Goal: Information Seeking & Learning: Learn about a topic

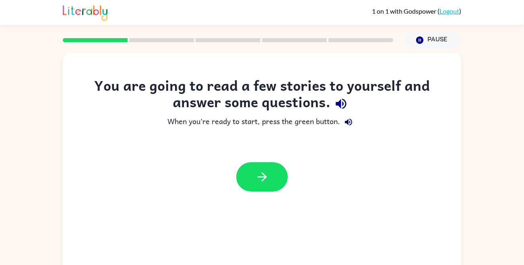
drag, startPoint x: 241, startPoint y: 174, endPoint x: 206, endPoint y: 169, distance: 35.4
click at [206, 169] on div at bounding box center [262, 176] width 398 height 45
click at [290, 177] on div at bounding box center [262, 176] width 398 height 45
click at [269, 172] on button "button" at bounding box center [261, 176] width 51 height 29
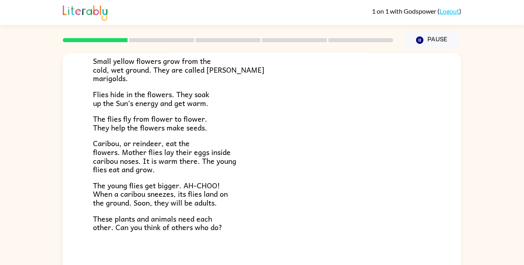
scroll to position [165, 0]
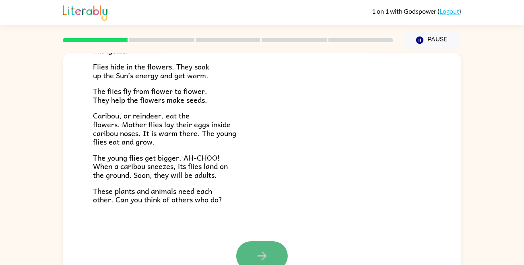
click at [257, 258] on icon "button" at bounding box center [262, 256] width 14 height 14
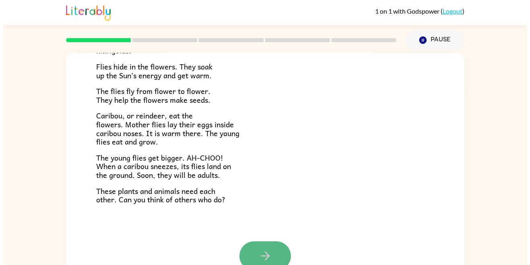
scroll to position [0, 0]
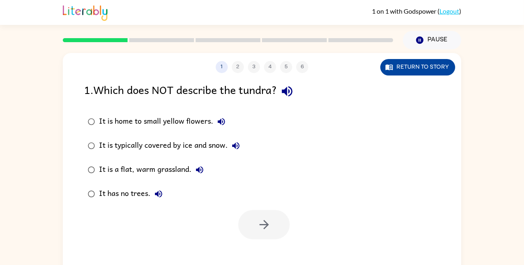
click at [413, 66] on button "Return to story" at bounding box center [417, 67] width 75 height 16
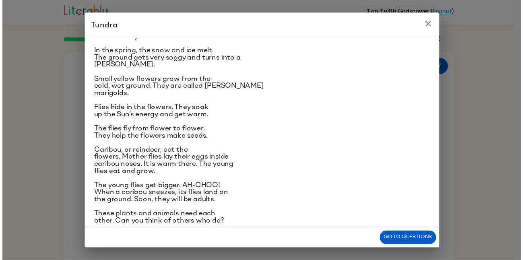
scroll to position [62, 0]
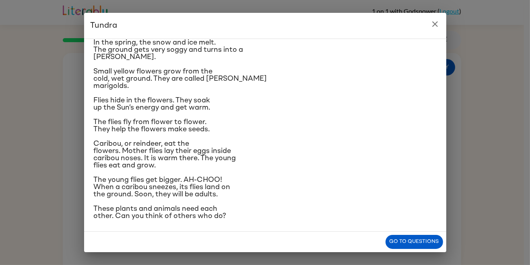
click at [434, 22] on icon "close" at bounding box center [435, 24] width 10 height 10
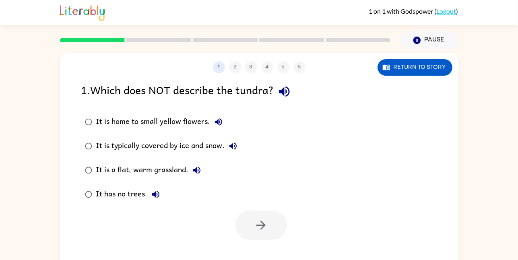
click at [162, 121] on div "It is home to small yellow flowers." at bounding box center [161, 122] width 130 height 16
click at [257, 220] on icon "button" at bounding box center [261, 225] width 14 height 14
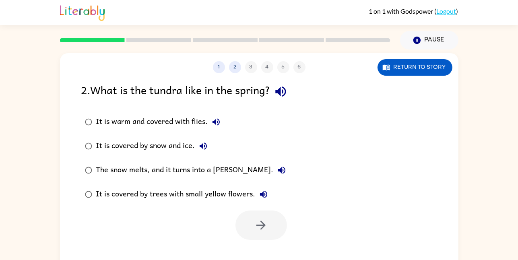
click at [186, 166] on div "The snow melts, and it turns into a [PERSON_NAME]." at bounding box center [192, 170] width 193 height 16
click at [263, 227] on icon "button" at bounding box center [261, 225] width 14 height 14
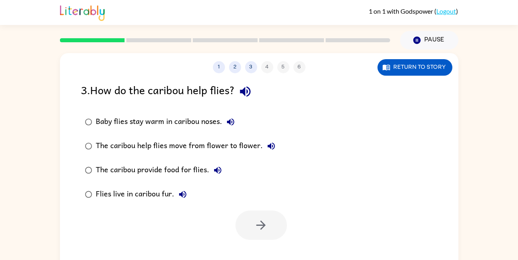
click at [148, 98] on div "3 . How do the caribou help flies?" at bounding box center [259, 91] width 356 height 21
click at [166, 126] on div "Baby flies stay warm in caribou noses." at bounding box center [167, 122] width 142 height 16
click at [261, 220] on icon "button" at bounding box center [261, 225] width 14 height 14
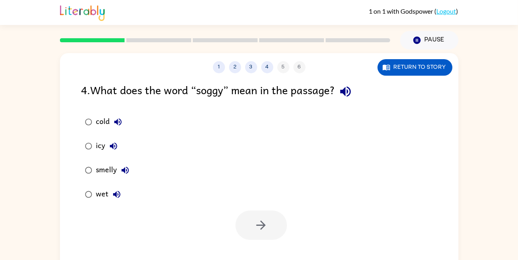
click at [261, 220] on div at bounding box center [260, 224] width 51 height 29
click at [257, 224] on icon "button" at bounding box center [260, 224] width 9 height 9
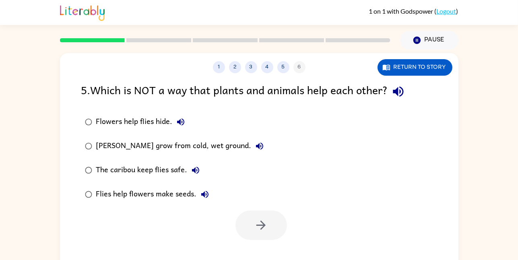
click at [195, 138] on div "[PERSON_NAME] grow from cold, wet ground." at bounding box center [181, 146] width 171 height 16
click at [282, 214] on button "button" at bounding box center [260, 224] width 51 height 29
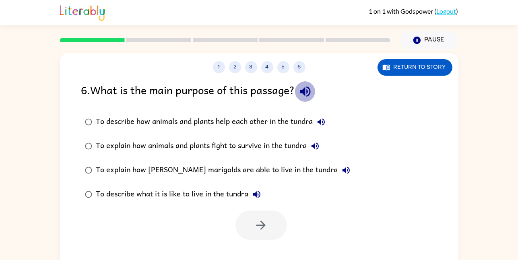
click at [304, 94] on icon "button" at bounding box center [305, 91] width 14 height 14
click at [323, 117] on icon "button" at bounding box center [321, 122] width 10 height 10
click at [319, 155] on label "To explain how animals and plants fight to survive in the tundra" at bounding box center [217, 146] width 281 height 24
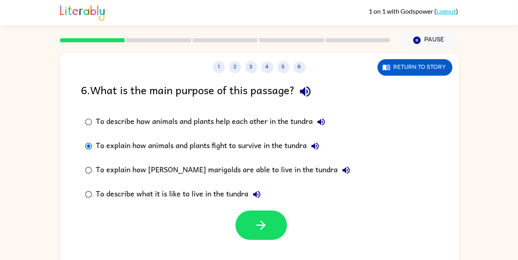
click at [319, 143] on icon "button" at bounding box center [315, 146] width 10 height 10
click at [341, 168] on icon "button" at bounding box center [346, 170] width 10 height 10
click at [256, 197] on icon "button" at bounding box center [257, 194] width 10 height 10
click at [409, 60] on button "Return to story" at bounding box center [414, 67] width 75 height 16
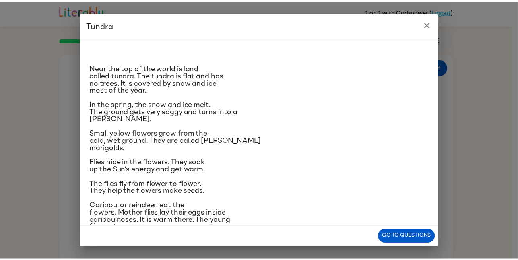
scroll to position [67, 0]
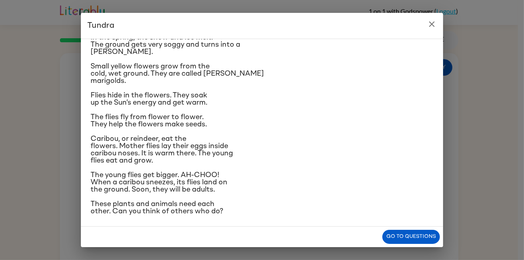
click at [426, 23] on button "close" at bounding box center [432, 24] width 16 height 16
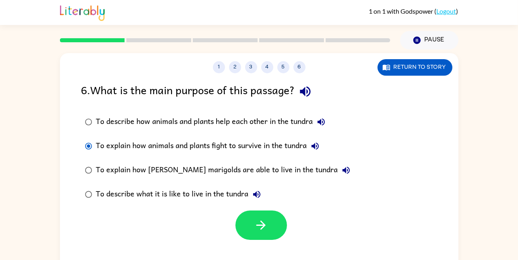
click at [256, 119] on div "To describe how animals and plants help each other in the tundra" at bounding box center [212, 122] width 233 height 16
click at [256, 220] on icon "button" at bounding box center [261, 225] width 14 height 14
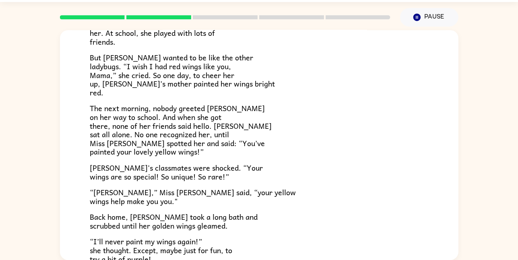
scroll to position [224, 0]
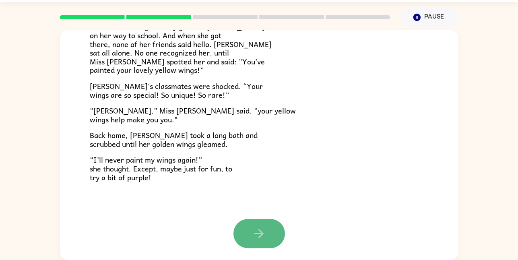
click at [238, 222] on button "button" at bounding box center [258, 233] width 51 height 29
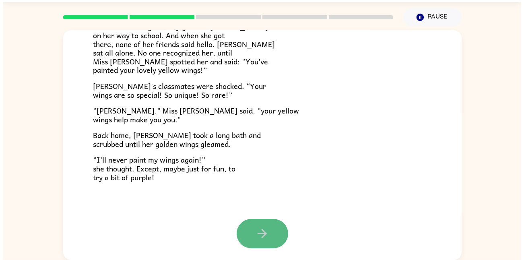
scroll to position [0, 0]
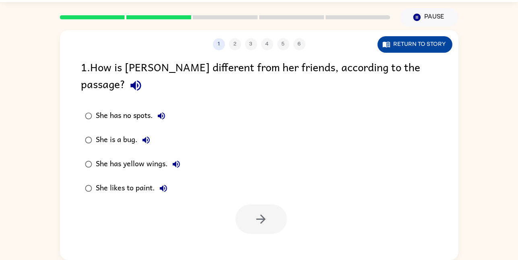
click at [384, 44] on icon "button" at bounding box center [385, 45] width 7 height 6
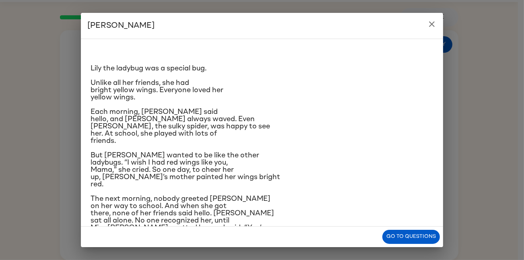
click at [247, 133] on p "Each morning, [PERSON_NAME] said hello, and [PERSON_NAME] always waved. Even [P…" at bounding box center [261, 126] width 343 height 36
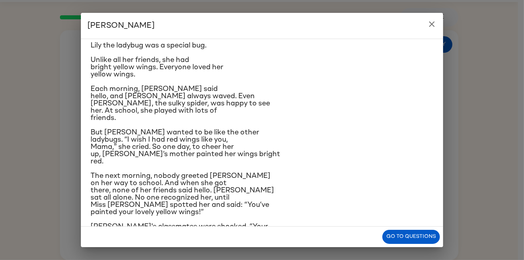
scroll to position [24, 0]
click at [436, 23] on icon "close" at bounding box center [432, 24] width 10 height 10
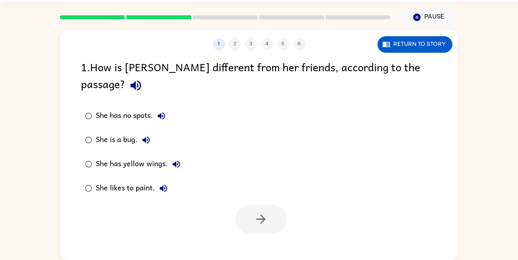
click at [126, 156] on label "She has yellow wings." at bounding box center [132, 164] width 111 height 24
click at [250, 212] on button "button" at bounding box center [260, 218] width 51 height 29
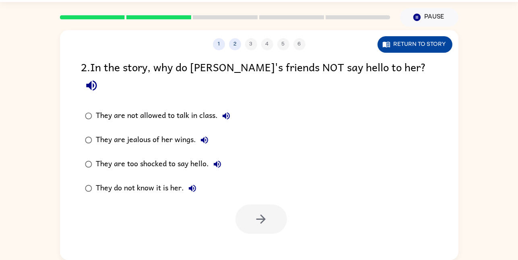
click at [414, 43] on button "Return to story" at bounding box center [414, 44] width 75 height 16
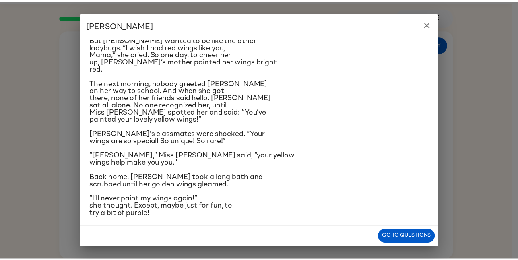
scroll to position [118, 0]
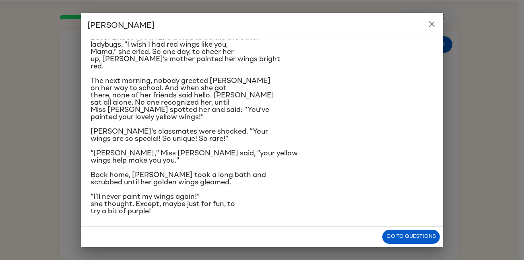
click at [430, 7] on div "[PERSON_NAME] [PERSON_NAME] the ladybug was a special bug. Unlike all her frien…" at bounding box center [262, 130] width 524 height 260
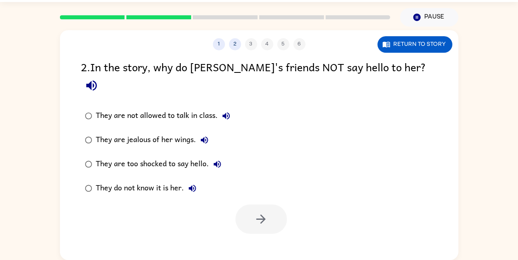
click at [174, 180] on div "They do not know it is her." at bounding box center [148, 188] width 104 height 16
click at [285, 204] on button "button" at bounding box center [260, 218] width 51 height 29
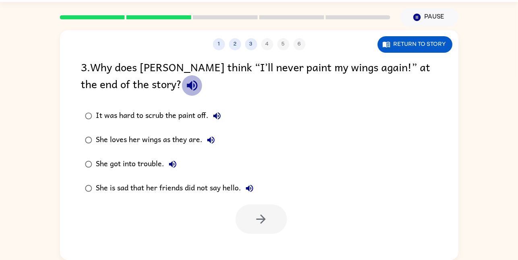
click at [185, 83] on icon "button" at bounding box center [192, 85] width 14 height 14
click at [117, 135] on div "She loves her wings as they are." at bounding box center [157, 140] width 123 height 16
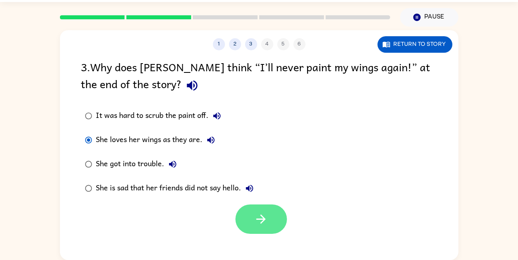
click at [257, 207] on button "button" at bounding box center [260, 218] width 51 height 29
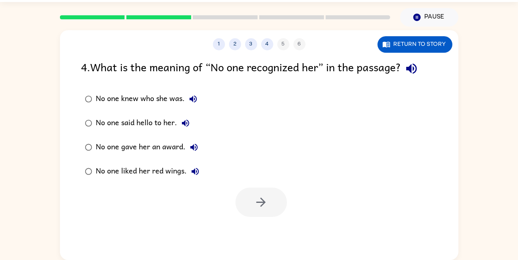
click at [129, 100] on div "No one knew who she was." at bounding box center [148, 99] width 105 height 16
click at [240, 204] on button "button" at bounding box center [260, 201] width 51 height 29
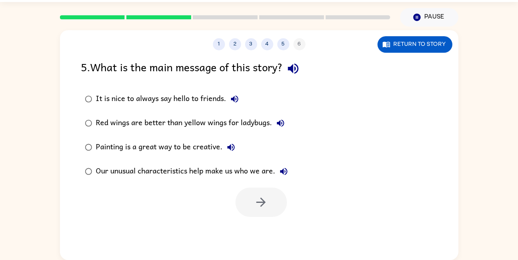
click at [177, 174] on div "Our unusual characteristics help make us who we are." at bounding box center [193, 171] width 195 height 16
click at [274, 204] on button "button" at bounding box center [260, 201] width 51 height 29
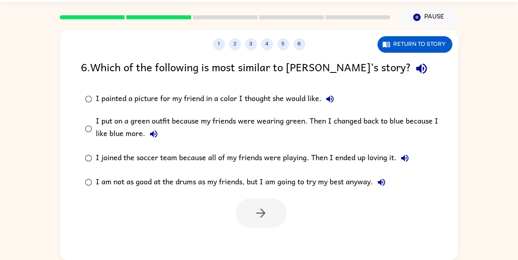
click at [327, 98] on icon "button" at bounding box center [330, 99] width 10 height 10
click at [156, 129] on button "I put on a green outfit because my friends were wearing green. Then I changed b…" at bounding box center [154, 134] width 16 height 16
click at [400, 166] on label "I joined the soccer team because all of my friends were playing. Then I ended u…" at bounding box center [264, 158] width 375 height 24
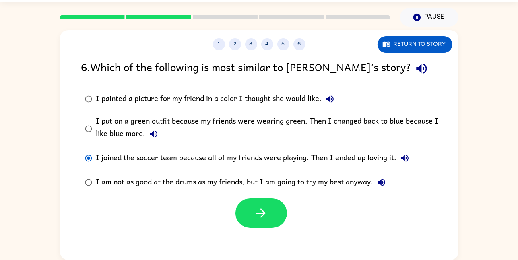
click at [403, 159] on icon "button" at bounding box center [404, 157] width 7 height 7
click at [380, 182] on icon "button" at bounding box center [381, 182] width 7 height 7
click at [289, 123] on div "I put on a green outfit because my friends were wearing green. Then I changed b…" at bounding box center [272, 128] width 352 height 27
click at [260, 209] on icon "button" at bounding box center [261, 213] width 14 height 14
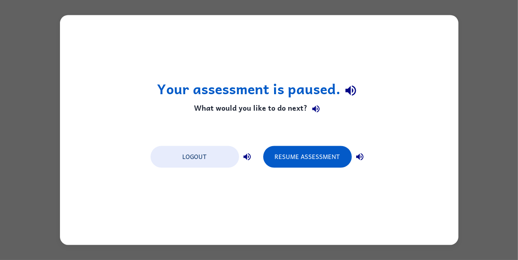
scroll to position [0, 0]
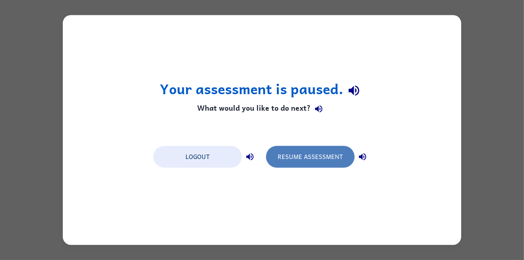
drag, startPoint x: 288, startPoint y: 153, endPoint x: 283, endPoint y: 156, distance: 6.7
click at [283, 156] on button "Resume Assessment" at bounding box center [310, 157] width 88 height 22
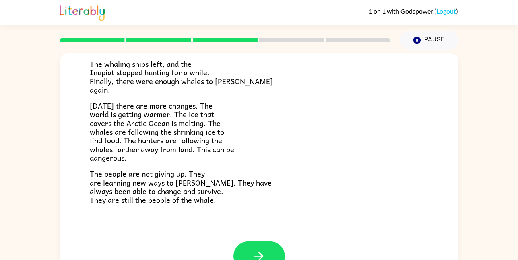
scroll to position [23, 0]
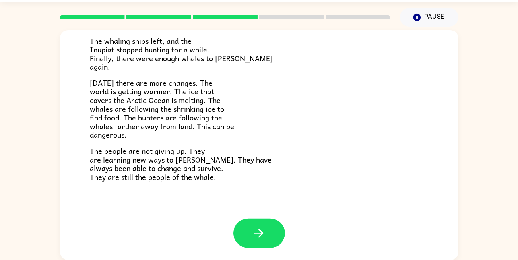
drag, startPoint x: 264, startPoint y: 228, endPoint x: 251, endPoint y: 202, distance: 29.3
click at [260, 222] on button "button" at bounding box center [258, 232] width 51 height 29
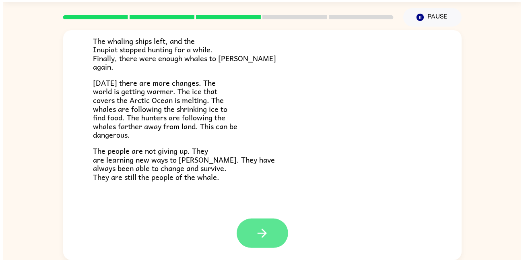
scroll to position [0, 0]
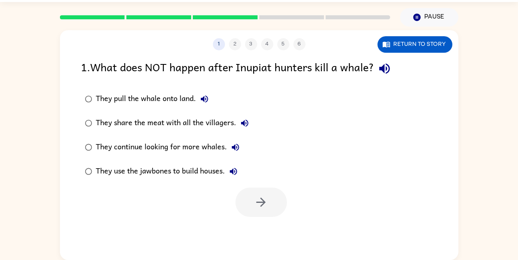
click at [169, 143] on div "They continue looking for more whales." at bounding box center [169, 147] width 147 height 16
click at [265, 205] on icon "button" at bounding box center [261, 202] width 14 height 14
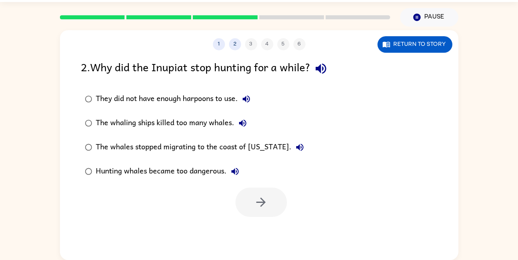
click at [137, 100] on div "They did not have enough harpoons to use." at bounding box center [175, 99] width 158 height 16
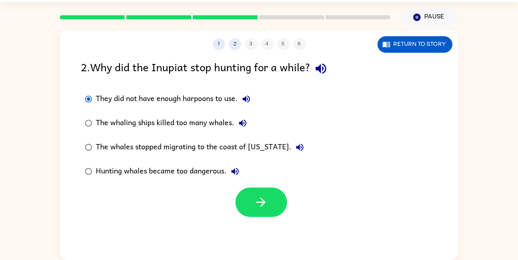
click at [167, 118] on div "The whaling ships killed too many whales." at bounding box center [173, 123] width 154 height 16
click at [173, 147] on div "The whales stopped migrating to the coast of [US_STATE]." at bounding box center [202, 147] width 212 height 16
click at [173, 181] on label "Hunting whales became too dangerous." at bounding box center [194, 171] width 235 height 24
click at [169, 170] on div "Hunting whales became too dangerous." at bounding box center [169, 171] width 147 height 16
click at [409, 43] on button "Return to story" at bounding box center [414, 44] width 75 height 16
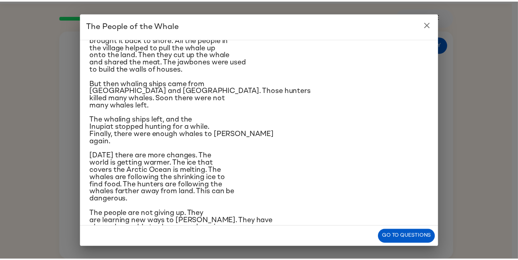
scroll to position [127, 0]
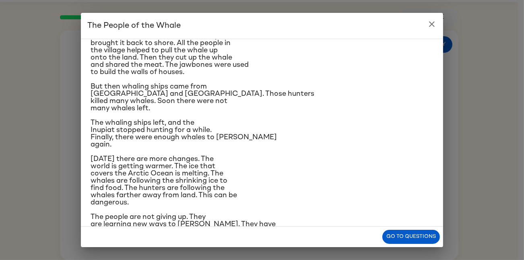
click at [430, 21] on icon "close" at bounding box center [432, 24] width 10 height 10
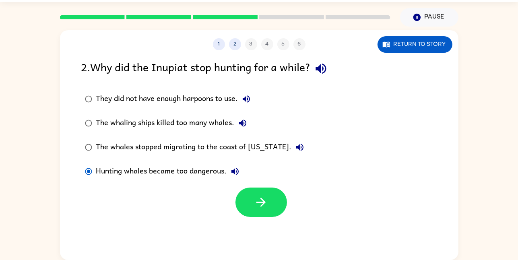
click at [135, 123] on div "The whaling ships killed too many whales." at bounding box center [173, 123] width 154 height 16
click at [273, 200] on button "button" at bounding box center [260, 201] width 51 height 29
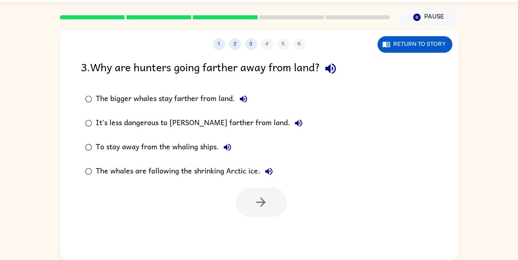
click at [146, 123] on div "It's less dangerous to [PERSON_NAME] farther from land." at bounding box center [201, 123] width 210 height 16
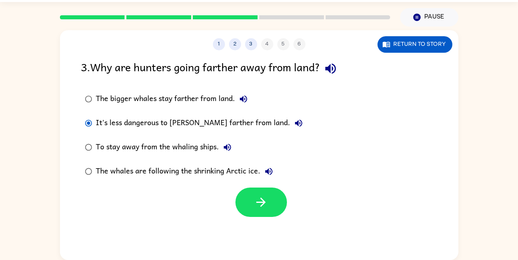
click at [263, 217] on div "1 2 3 4 5 6 Return to story 3 . Why are hunters going farther away from land? T…" at bounding box center [259, 145] width 398 height 230
click at [262, 216] on button "button" at bounding box center [260, 201] width 51 height 29
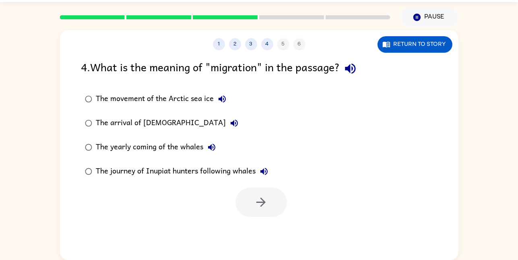
click at [179, 99] on div "The movement of the Arctic sea ice" at bounding box center [163, 99] width 134 height 16
click at [242, 209] on button "button" at bounding box center [260, 201] width 51 height 29
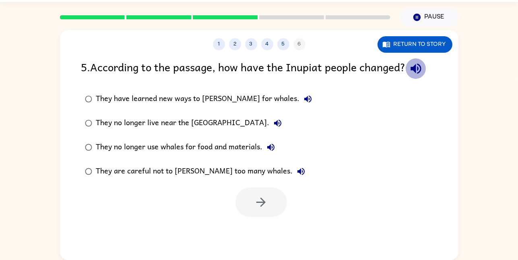
click at [421, 63] on icon "button" at bounding box center [416, 69] width 14 height 14
drag, startPoint x: 421, startPoint y: 63, endPoint x: 339, endPoint y: 138, distance: 110.7
click at [339, 138] on div "They have learned new ways to [PERSON_NAME] for whales. They no longer live nea…" at bounding box center [269, 135] width 377 height 97
click at [418, 73] on icon "button" at bounding box center [416, 69] width 14 height 14
click at [175, 98] on div "They have learned new ways to [PERSON_NAME] for whales." at bounding box center [206, 99] width 220 height 16
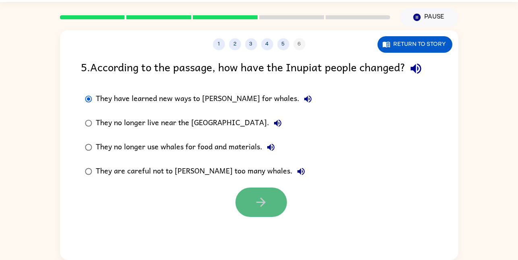
click at [256, 205] on icon "button" at bounding box center [261, 202] width 14 height 14
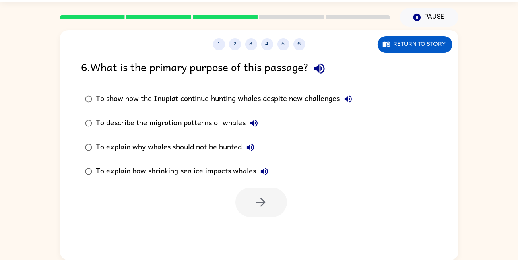
click at [322, 71] on icon "button" at bounding box center [319, 69] width 14 height 14
click at [349, 100] on icon "button" at bounding box center [347, 98] width 7 height 7
click at [254, 123] on icon "button" at bounding box center [254, 123] width 10 height 10
click at [254, 146] on icon "button" at bounding box center [250, 147] width 7 height 7
click at [267, 169] on icon "button" at bounding box center [264, 171] width 7 height 7
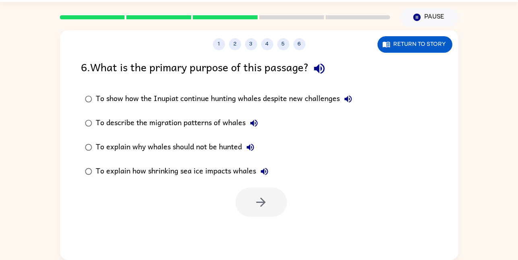
click at [333, 96] on div "To show how the Inupiat continue hunting whales despite new challenges" at bounding box center [226, 99] width 260 height 16
click at [255, 206] on icon "button" at bounding box center [261, 202] width 14 height 14
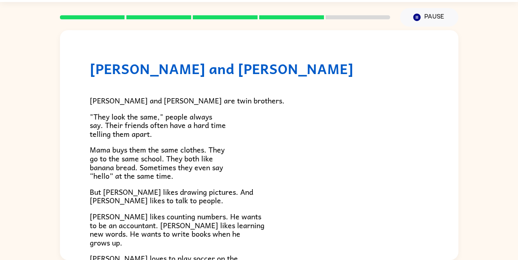
scroll to position [174, 0]
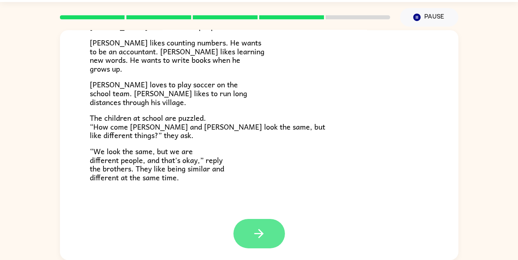
click at [252, 238] on icon "button" at bounding box center [259, 233] width 14 height 14
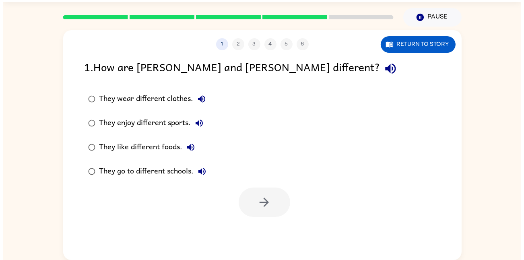
scroll to position [0, 0]
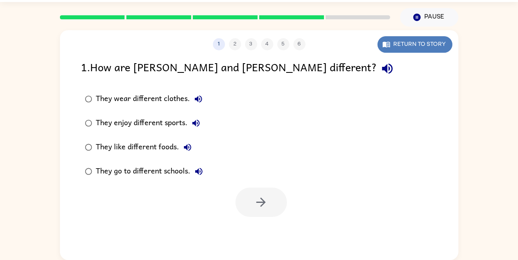
click at [407, 47] on button "Return to story" at bounding box center [414, 44] width 75 height 16
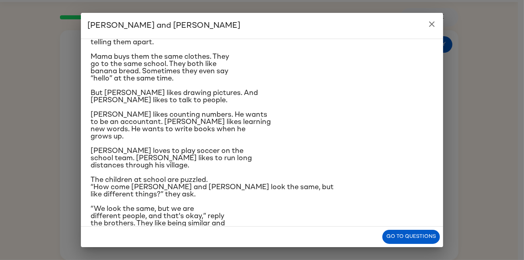
scroll to position [55, 0]
click at [427, 25] on icon "close" at bounding box center [432, 24] width 10 height 10
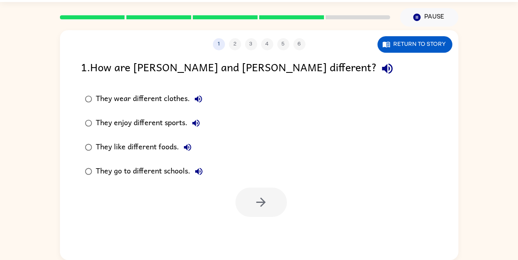
click at [175, 121] on div "They enjoy different sports." at bounding box center [150, 123] width 108 height 16
click at [261, 204] on icon "button" at bounding box center [261, 202] width 14 height 14
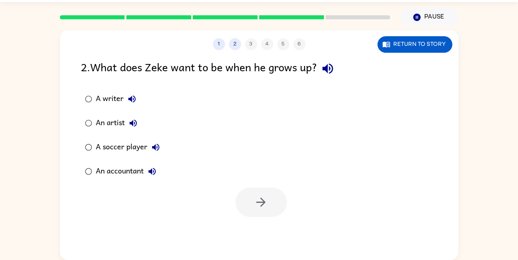
click at [376, 33] on div "1 2 3 4 5 6 Return to story" at bounding box center [259, 40] width 398 height 20
click at [391, 45] on button "Return to story" at bounding box center [414, 44] width 75 height 16
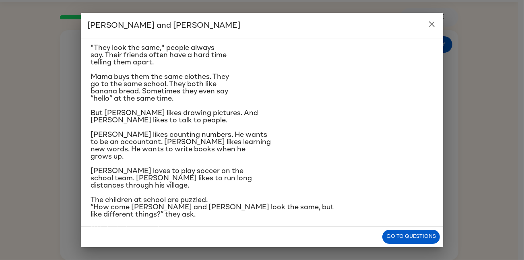
scroll to position [41, 0]
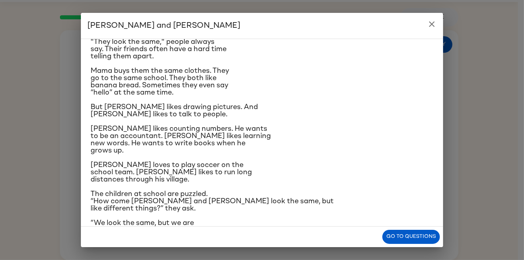
click at [434, 27] on icon "close" at bounding box center [432, 24] width 10 height 10
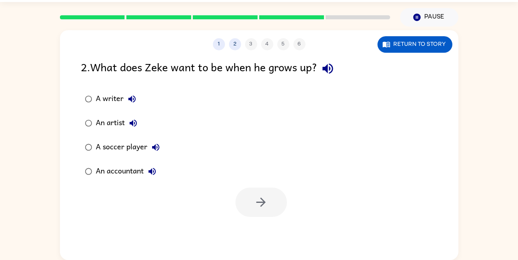
click at [114, 172] on div "An accountant" at bounding box center [128, 171] width 64 height 16
click at [269, 201] on button "button" at bounding box center [260, 201] width 51 height 29
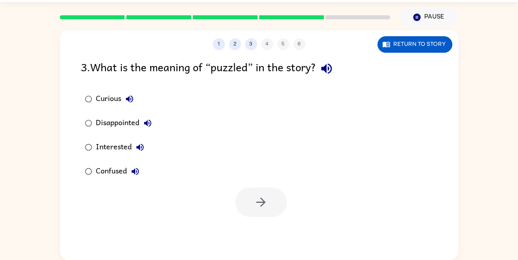
click at [104, 98] on div "Curious" at bounding box center [116, 99] width 41 height 16
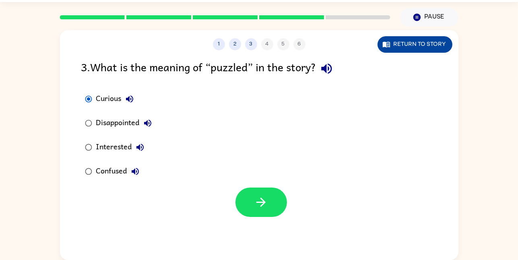
click at [417, 41] on button "Return to story" at bounding box center [414, 44] width 75 height 16
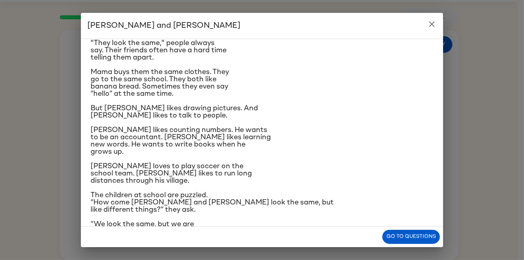
scroll to position [48, 0]
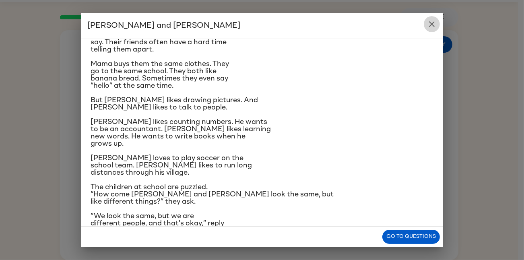
click at [436, 25] on icon "close" at bounding box center [432, 24] width 10 height 10
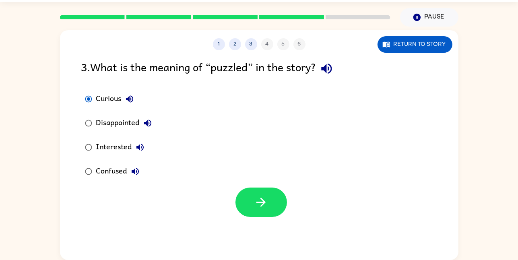
click at [119, 173] on div "Confused" at bounding box center [119, 171] width 47 height 16
drag, startPoint x: 257, startPoint y: 201, endPoint x: 220, endPoint y: 167, distance: 51.2
click at [220, 167] on div "Curious Disappointed Interested Confused" at bounding box center [269, 135] width 377 height 97
click at [271, 213] on button "button" at bounding box center [260, 201] width 51 height 29
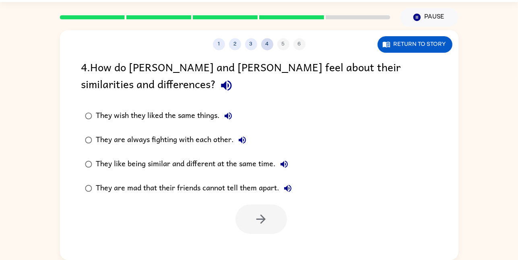
click at [265, 43] on button "4" at bounding box center [267, 44] width 12 height 12
click at [253, 42] on button "3" at bounding box center [251, 44] width 12 height 12
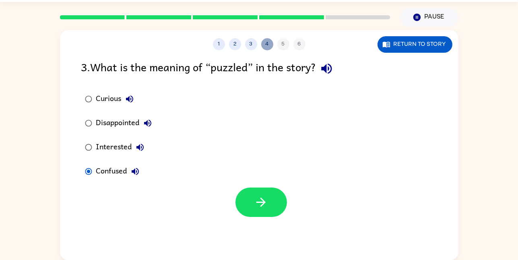
click at [265, 42] on button "4" at bounding box center [267, 44] width 12 height 12
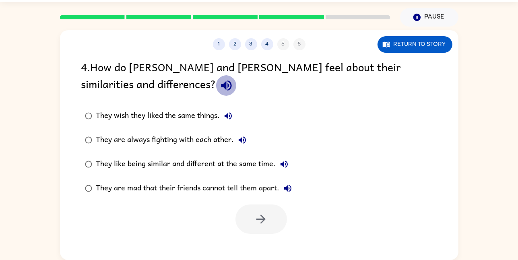
click at [221, 88] on icon "button" at bounding box center [226, 85] width 10 height 10
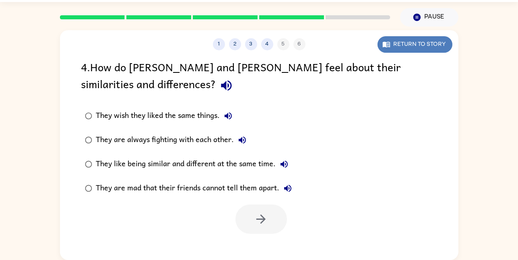
click at [403, 51] on button "Return to story" at bounding box center [414, 44] width 75 height 16
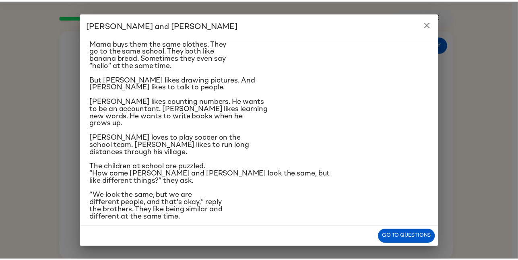
scroll to position [74, 0]
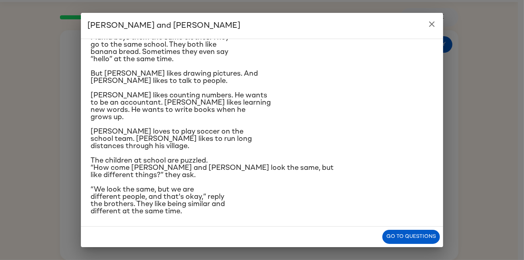
click at [432, 23] on icon "close" at bounding box center [432, 24] width 10 height 10
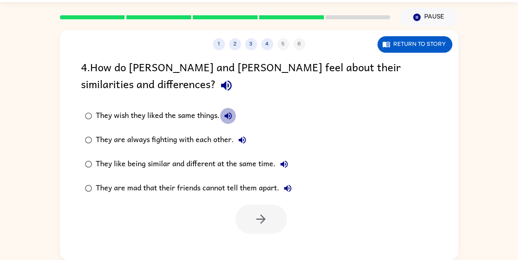
click at [228, 114] on icon "button" at bounding box center [227, 115] width 7 height 7
click at [236, 136] on button "They are always fighting with each other." at bounding box center [242, 140] width 16 height 16
click at [285, 162] on icon "button" at bounding box center [284, 164] width 10 height 10
click at [262, 164] on div "They like being similar and different at the same time." at bounding box center [194, 164] width 196 height 16
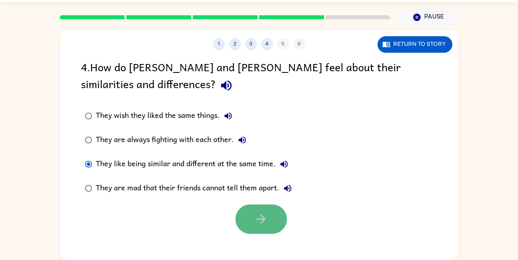
click at [267, 222] on icon "button" at bounding box center [261, 219] width 14 height 14
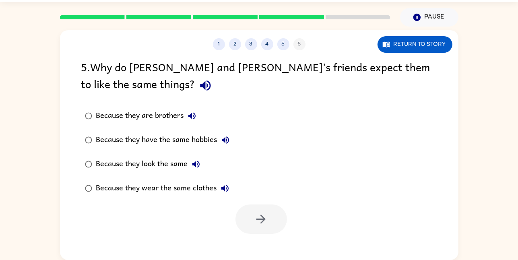
click at [198, 89] on icon "button" at bounding box center [205, 85] width 14 height 14
click at [194, 113] on icon "button" at bounding box center [192, 116] width 10 height 10
click at [230, 143] on icon "button" at bounding box center [225, 140] width 10 height 10
click at [201, 164] on button "Because they look the same" at bounding box center [196, 164] width 16 height 16
click at [222, 181] on button "Because they wear the same clothes" at bounding box center [225, 188] width 16 height 16
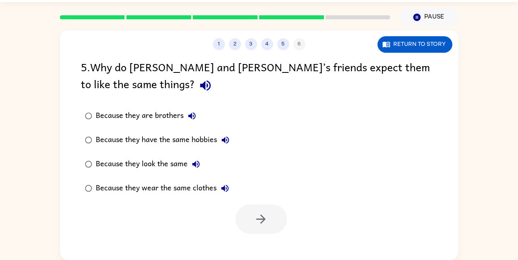
click at [168, 162] on div "Because they look the same" at bounding box center [150, 164] width 108 height 16
click at [259, 224] on icon "button" at bounding box center [261, 219] width 14 height 14
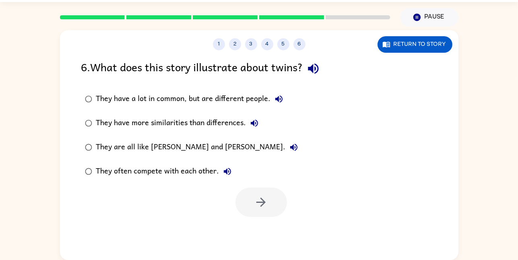
click at [320, 68] on icon "button" at bounding box center [313, 69] width 14 height 14
click at [277, 98] on icon "button" at bounding box center [278, 98] width 7 height 7
click at [254, 118] on icon "button" at bounding box center [254, 123] width 10 height 10
click at [289, 144] on icon "button" at bounding box center [294, 147] width 10 height 10
click at [227, 171] on icon "button" at bounding box center [227, 172] width 10 height 10
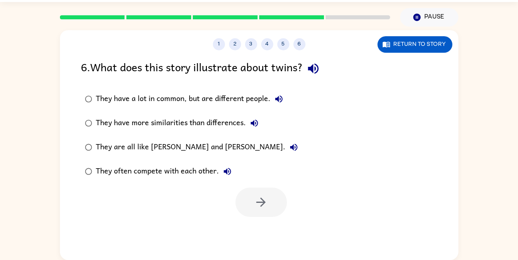
click at [197, 124] on div "They have more similarities than differences." at bounding box center [179, 123] width 166 height 16
click at [266, 201] on icon "button" at bounding box center [261, 202] width 14 height 14
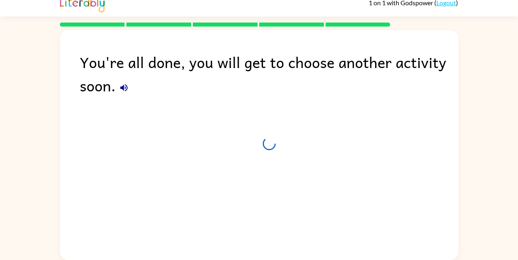
scroll to position [8, 0]
